Goal: Task Accomplishment & Management: Use online tool/utility

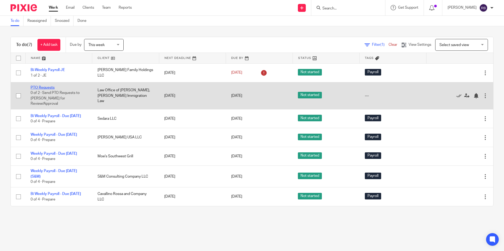
click at [45, 86] on link "PTO Requests" at bounding box center [43, 88] width 24 height 4
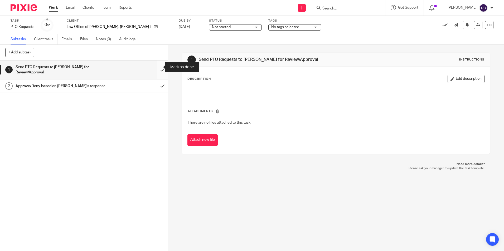
click at [158, 67] on input "submit" at bounding box center [84, 70] width 168 height 19
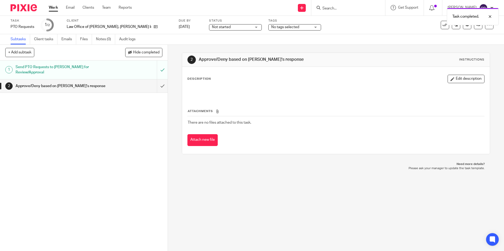
click at [53, 6] on link "Work" at bounding box center [53, 7] width 9 height 5
